Goal: Information Seeking & Learning: Find specific page/section

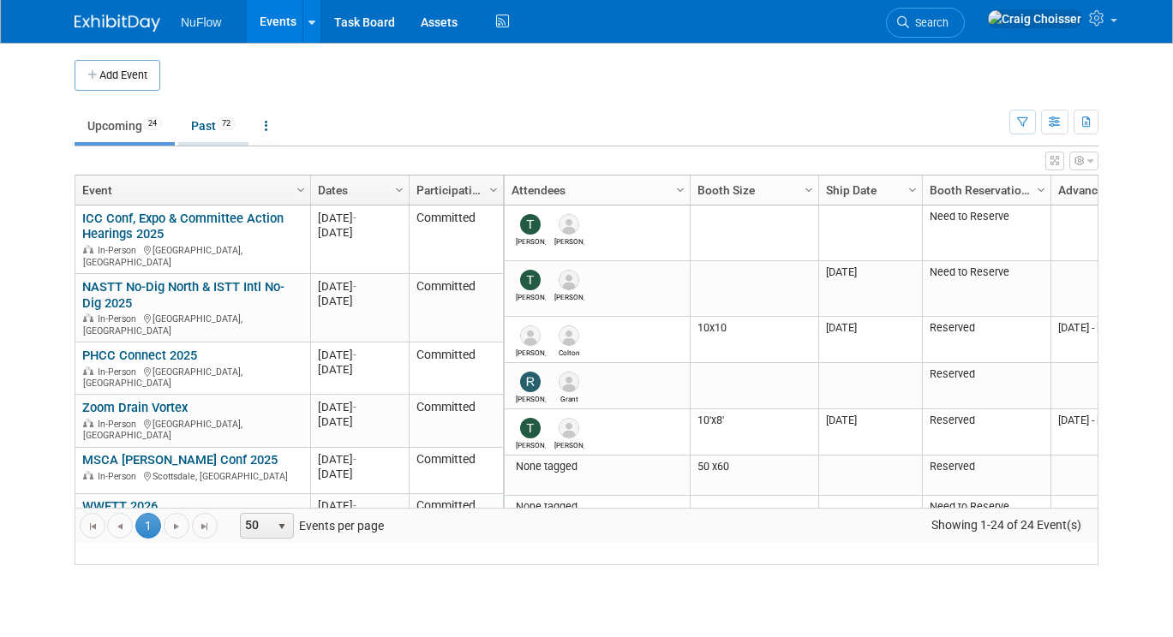
click at [207, 124] on link "Past 72" at bounding box center [213, 126] width 70 height 33
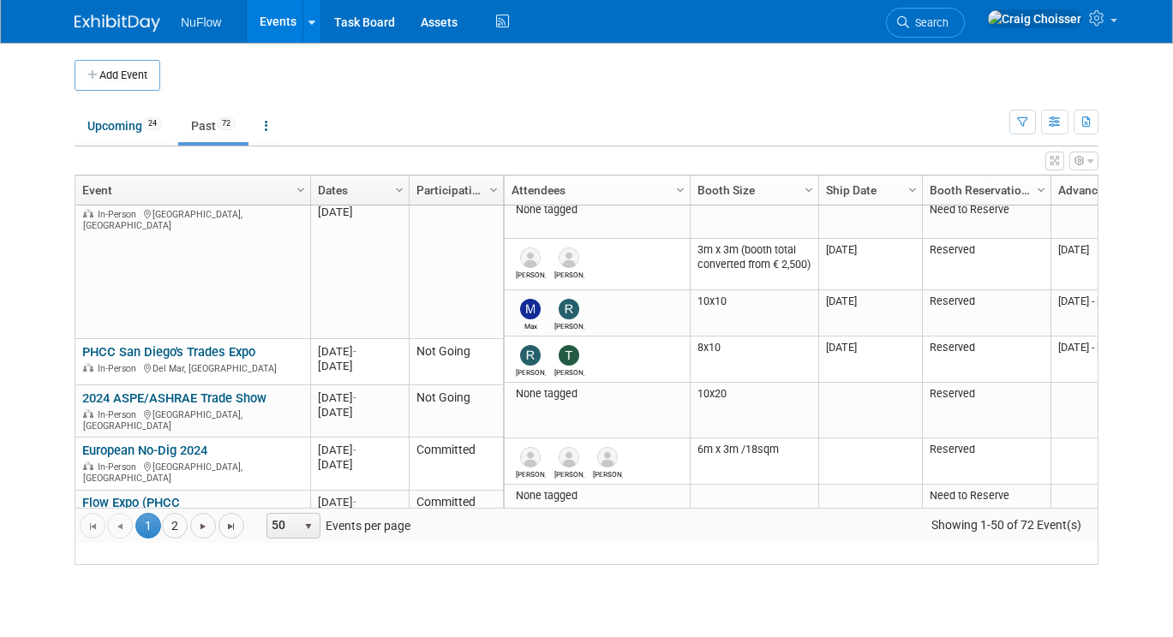
drag, startPoint x: 209, startPoint y: 391, endPoint x: 78, endPoint y: 382, distance: 131.3
click at [78, 600] on td "(UIC) Underground Infrastructure Conf (formerly UCT) 2024 (UIC) Underground Inf…" at bounding box center [192, 634] width 235 height 69
copy link "(UIC) Underground Infrastructure Conf (formerly UCT) 2024"
click at [27, 373] on body "NuFlow Events Add Event Bulk Upload Events Shareable Event Boards Recently View…" at bounding box center [586, 318] width 1173 height 637
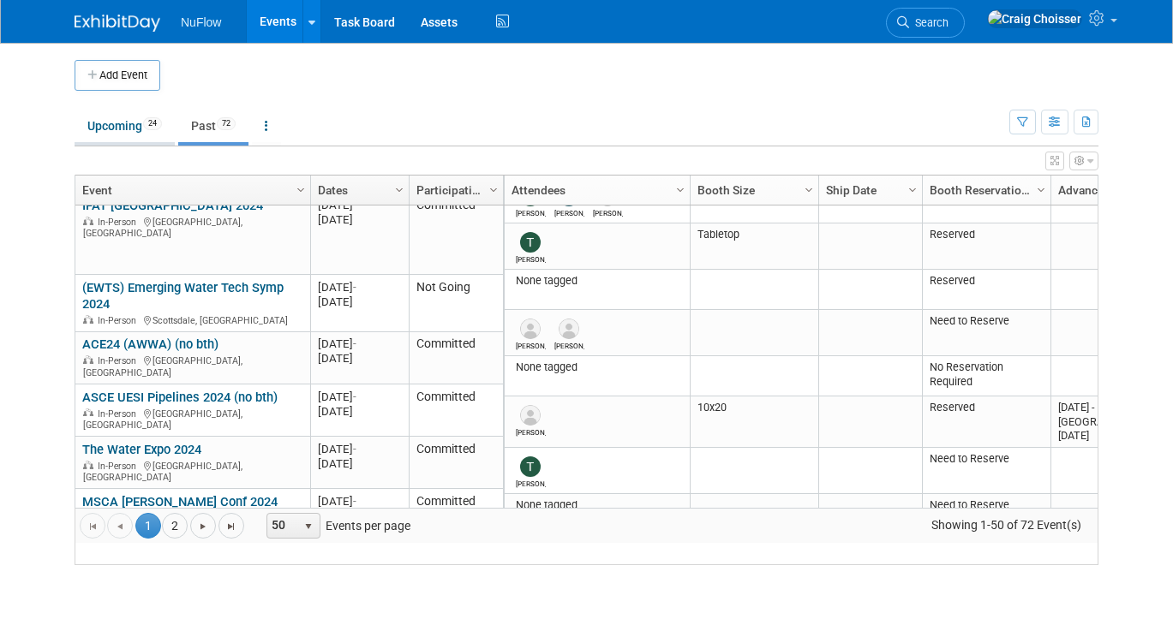
click at [121, 134] on link "Upcoming 24" at bounding box center [125, 126] width 100 height 33
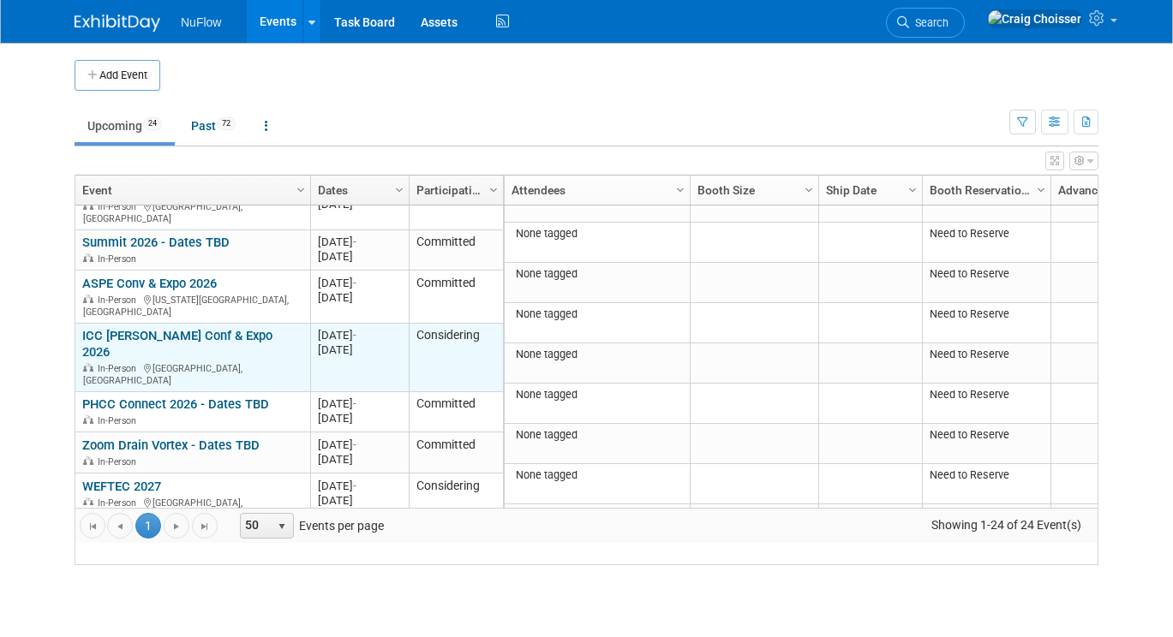
scroll to position [712, 0]
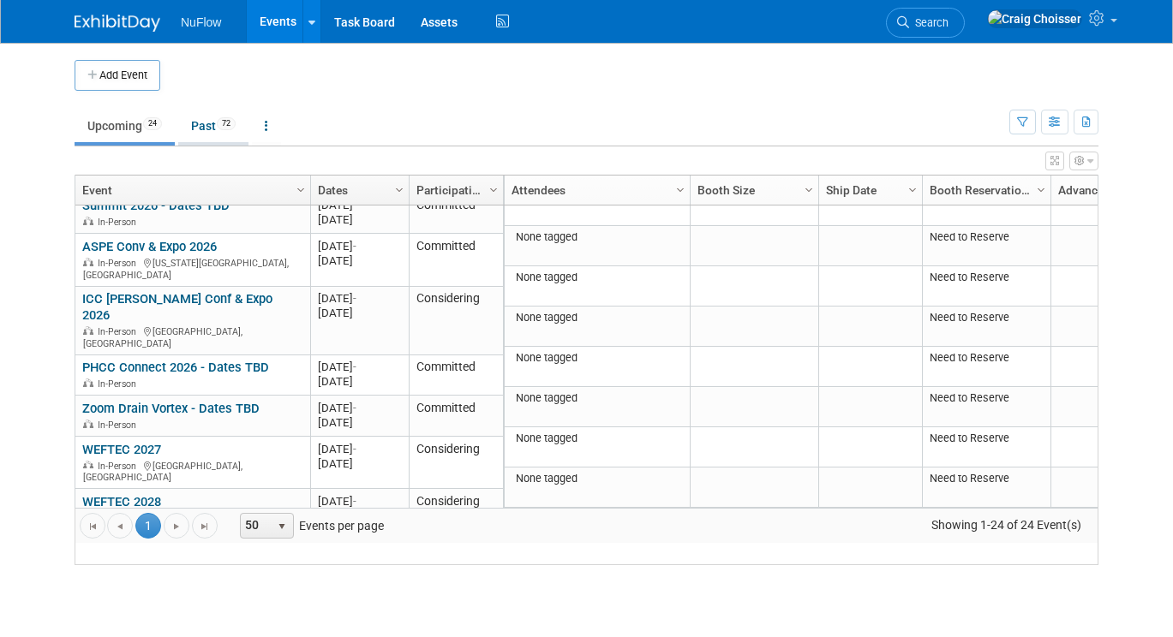
click at [203, 128] on link "Past 72" at bounding box center [213, 126] width 70 height 33
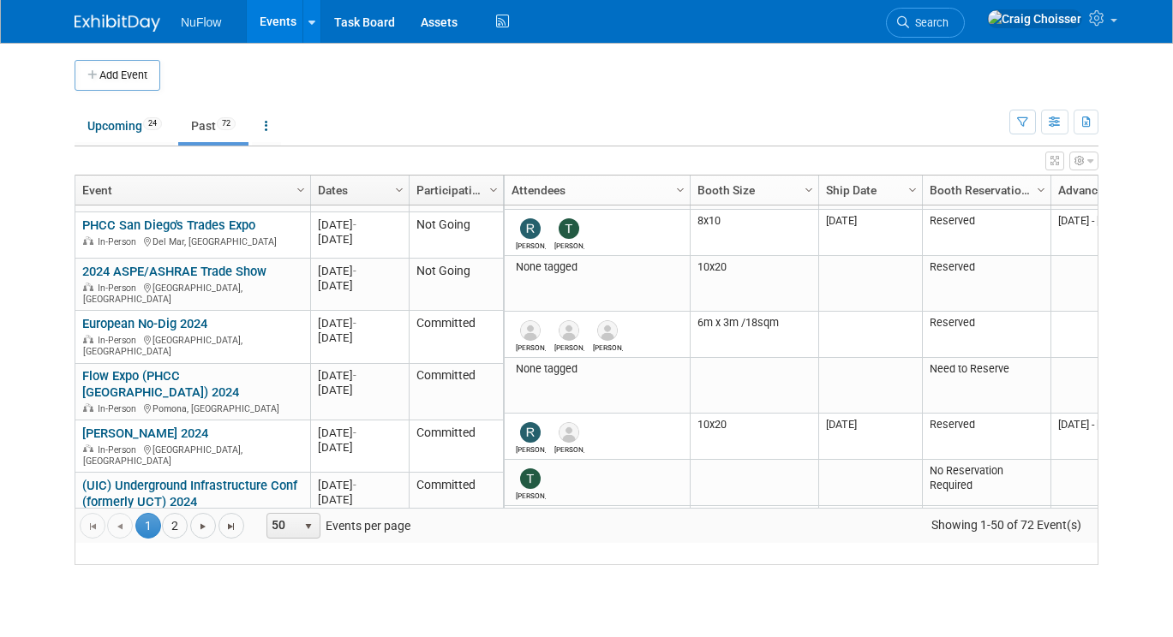
click at [180, 599] on link "(WEF) Collection Systems & Stormwater Conf 2024" at bounding box center [161, 615] width 158 height 32
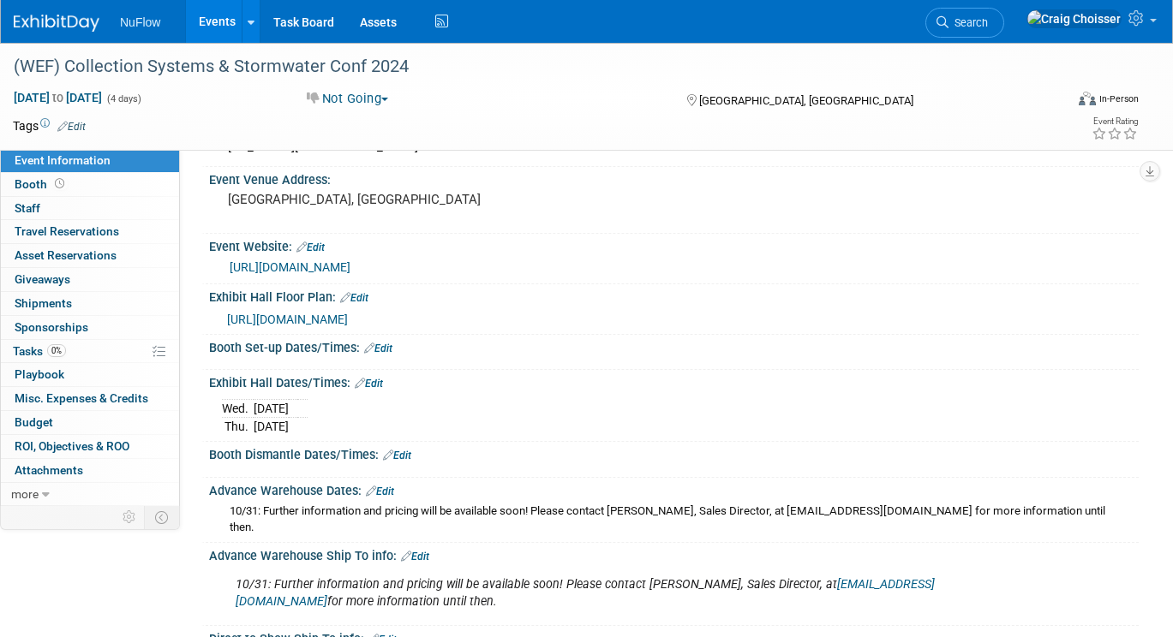
scroll to position [98, 0]
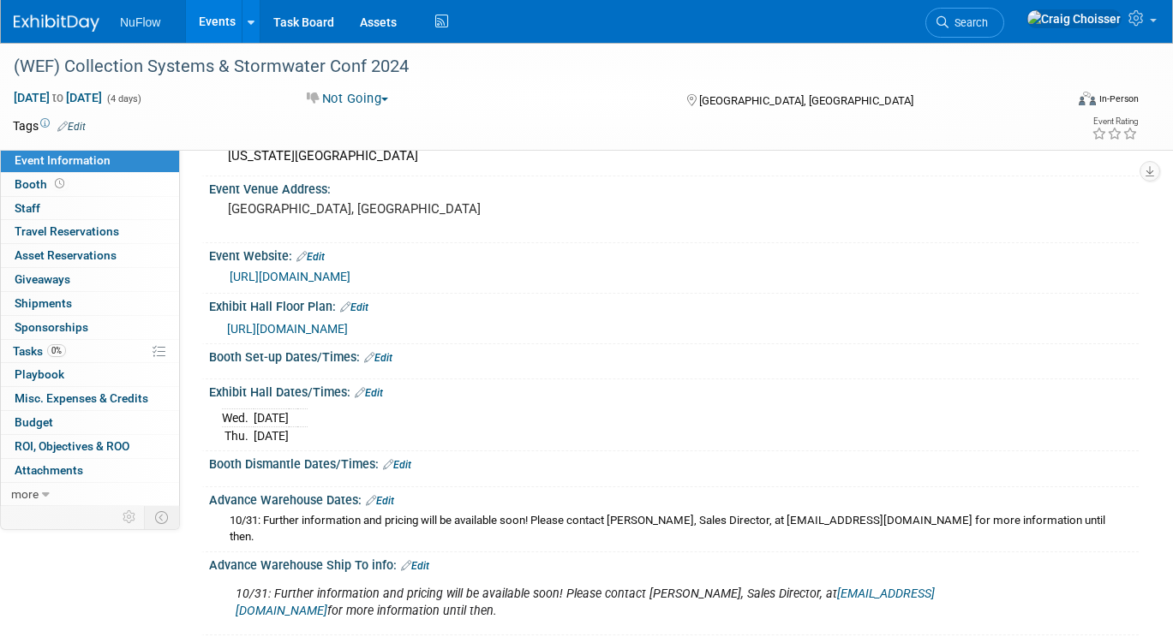
click at [350, 278] on link "[URL][DOMAIN_NAME]" at bounding box center [290, 277] width 121 height 14
click at [342, 330] on span "[URL][DOMAIN_NAME]" at bounding box center [287, 329] width 121 height 14
